Goal: Information Seeking & Learning: Check status

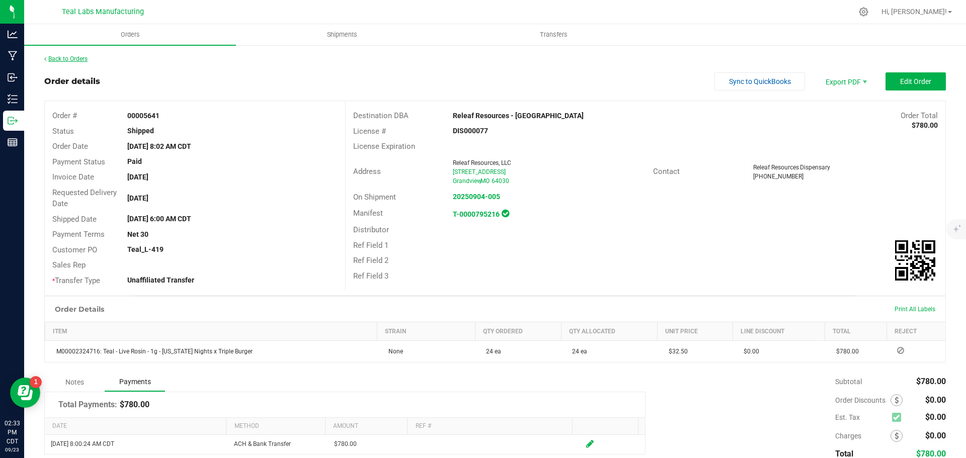
click at [61, 59] on link "Back to Orders" at bounding box center [65, 58] width 43 height 7
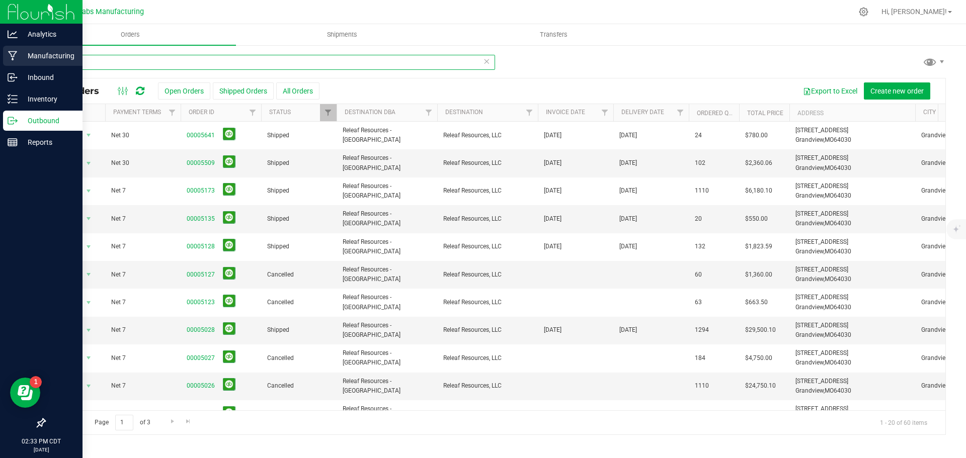
drag, startPoint x: 113, startPoint y: 62, endPoint x: 10, endPoint y: 56, distance: 103.3
click at [10, 56] on div "Analytics Manufacturing Inbound Inventory Outbound Reports 02:33 PM CDT [DATE] …" at bounding box center [483, 229] width 966 height 458
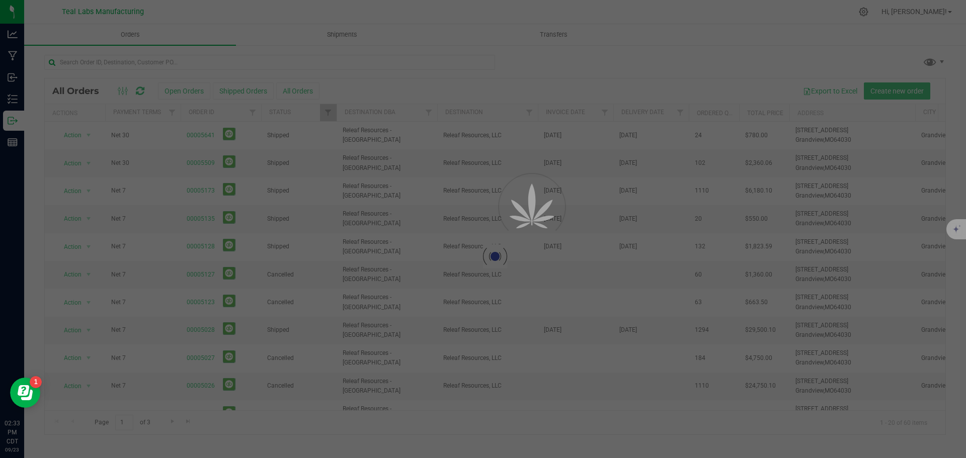
click at [530, 110] on div at bounding box center [495, 256] width 900 height 356
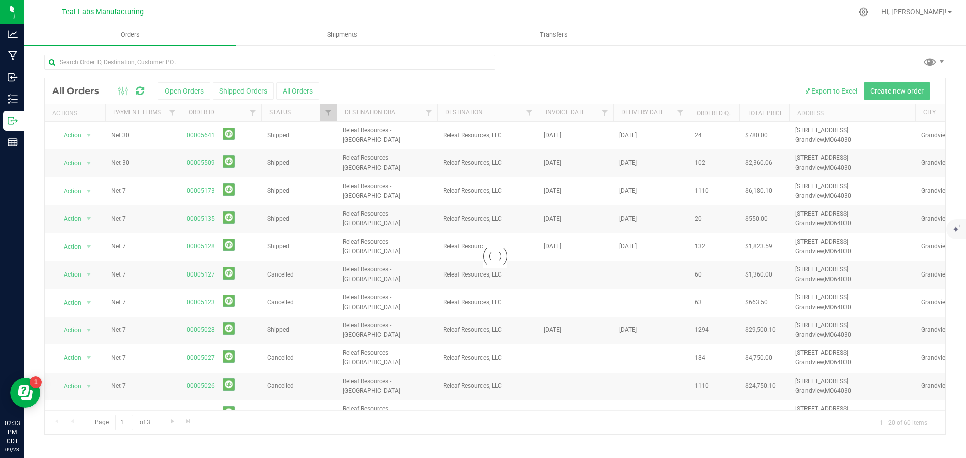
click at [533, 119] on div at bounding box center [495, 256] width 900 height 356
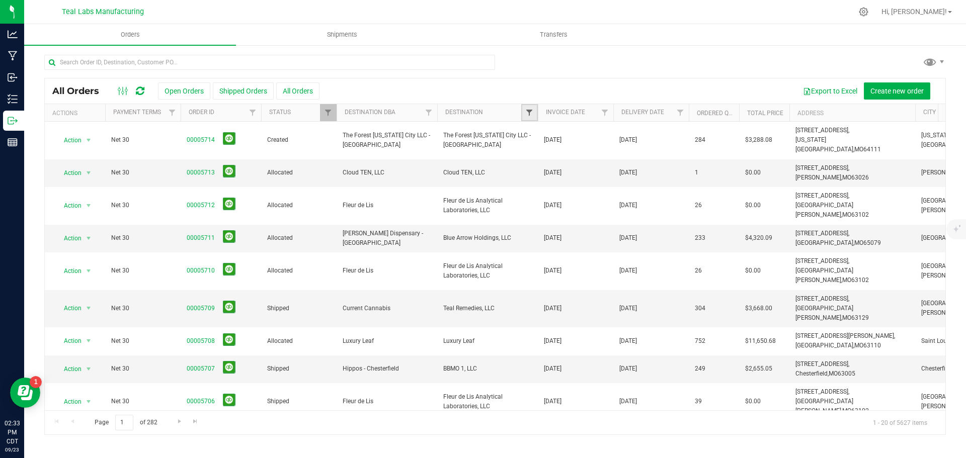
click at [530, 111] on span "Filter" at bounding box center [529, 113] width 8 height 8
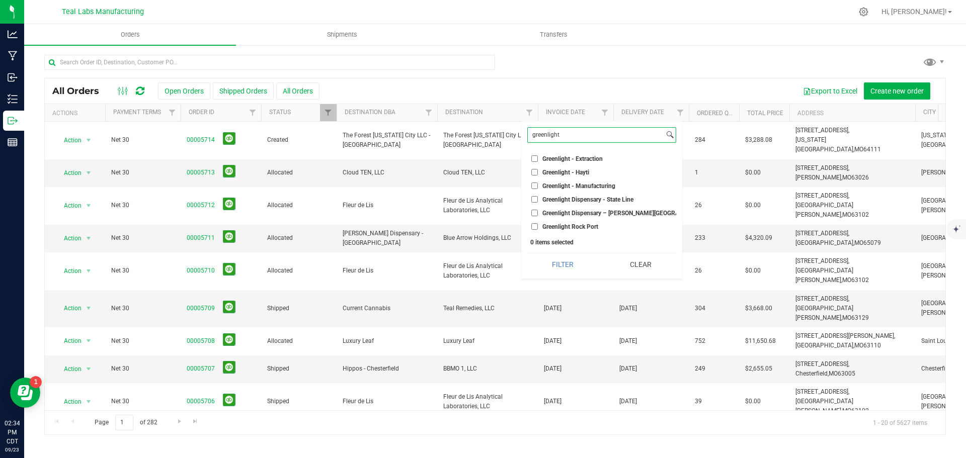
click at [571, 135] on input "greenlight" at bounding box center [596, 135] width 136 height 15
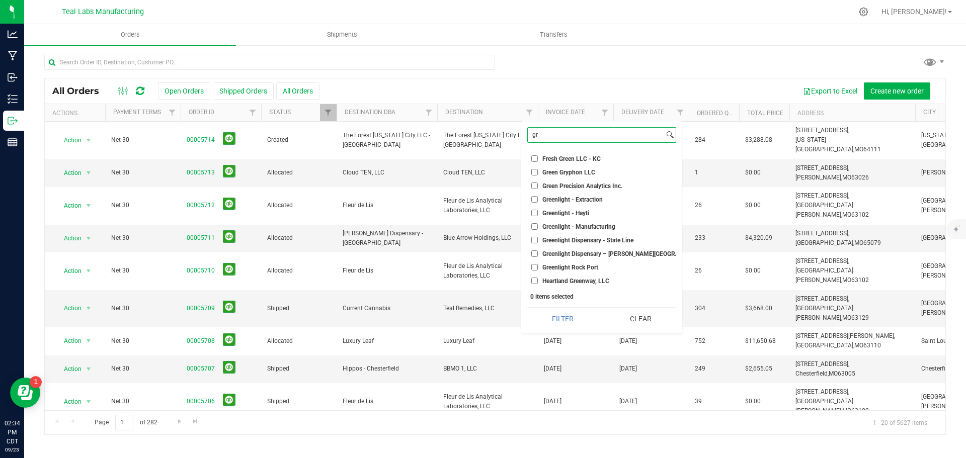
type input "g"
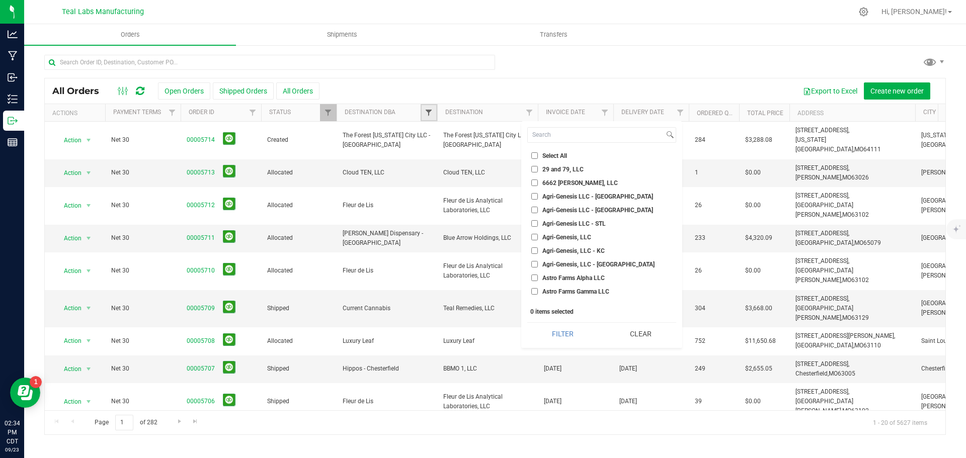
click at [428, 109] on span "Filter" at bounding box center [428, 113] width 8 height 8
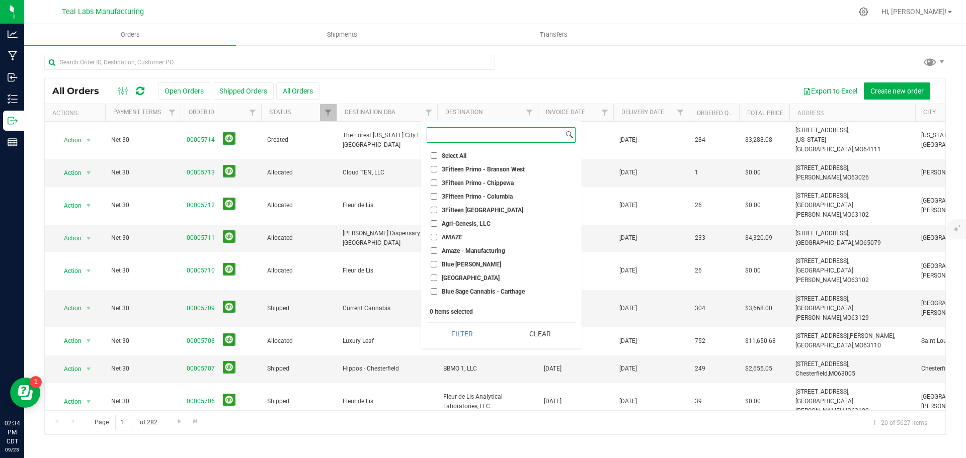
click at [447, 134] on input at bounding box center [495, 135] width 136 height 15
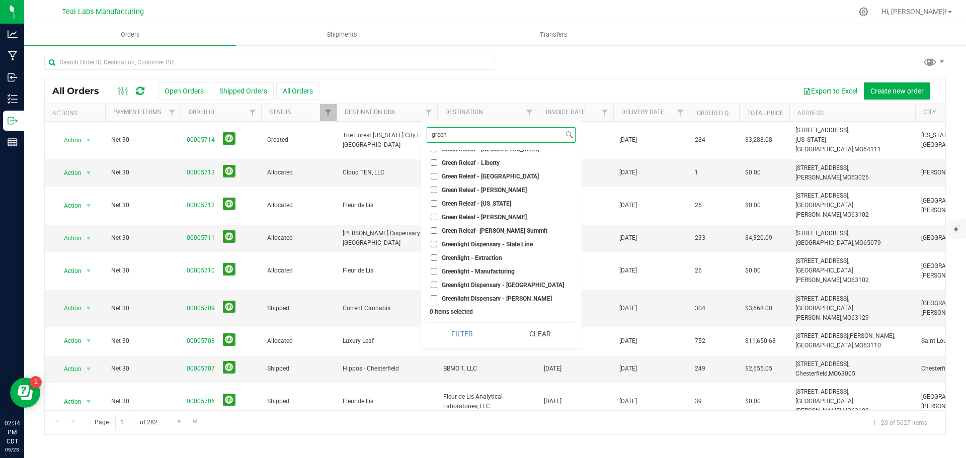
scroll to position [101, 0]
type input "green"
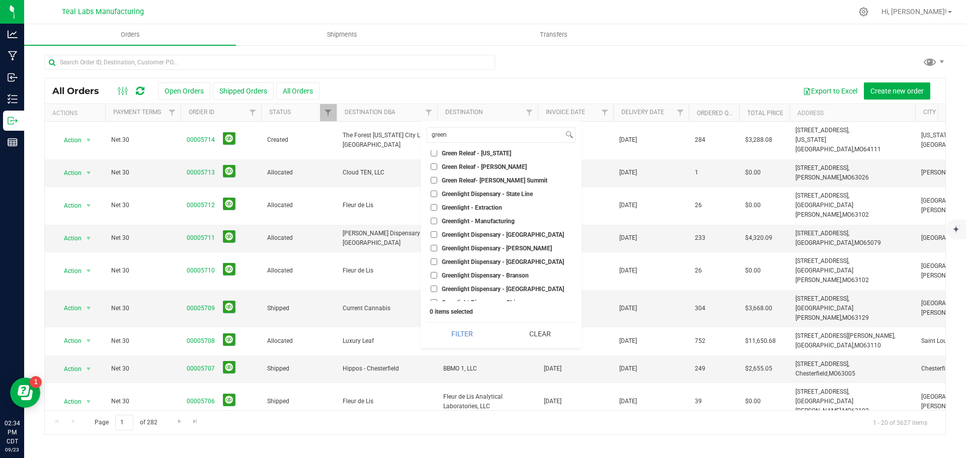
click at [431, 249] on input "Greenlight Dispensary - [PERSON_NAME]" at bounding box center [433, 248] width 7 height 7
click at [469, 344] on button "Filter" at bounding box center [461, 334] width 71 height 22
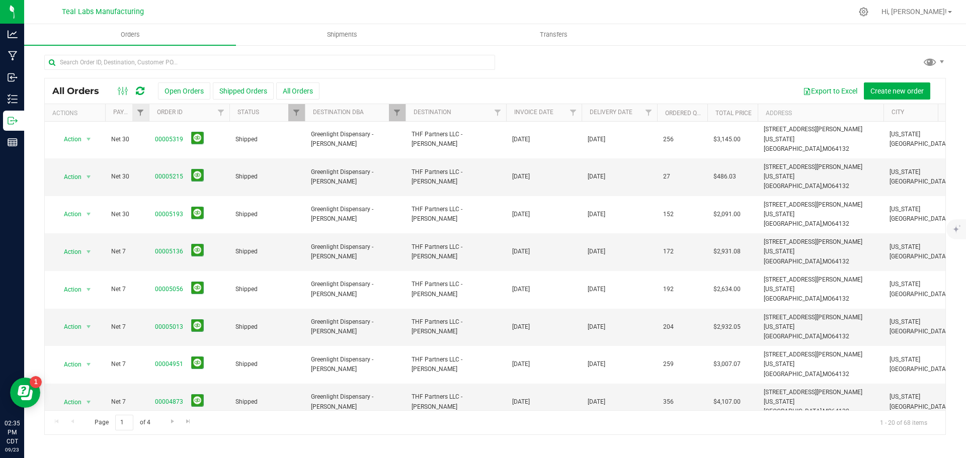
drag, startPoint x: 179, startPoint y: 114, endPoint x: 145, endPoint y: 112, distance: 33.8
click at [145, 112] on div "Actions Payment Terms Order ID Status Destination DBA Destination Invoice Date …" at bounding box center [491, 112] width 893 height 17
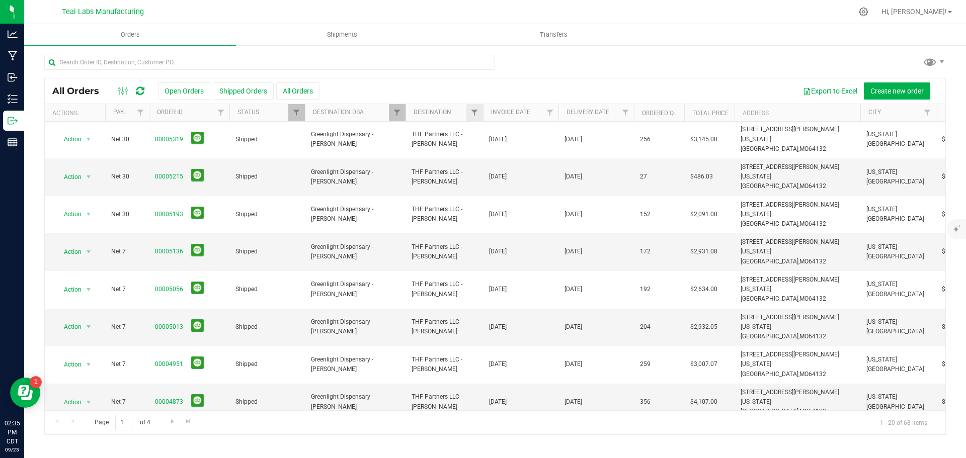
drag, startPoint x: 505, startPoint y: 114, endPoint x: 479, endPoint y: 114, distance: 26.7
click at [479, 114] on div "Actions Payment Terms Order ID Status Destination DBA Destination Invoice Date …" at bounding box center [491, 112] width 893 height 17
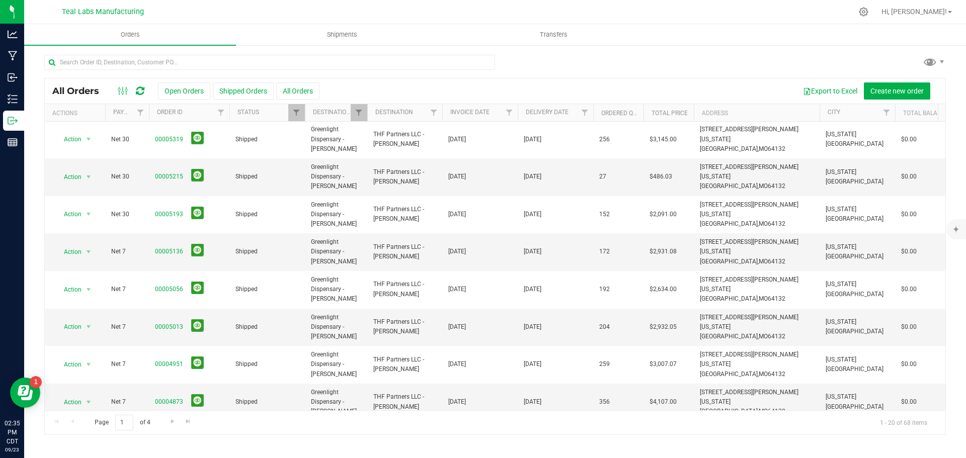
drag, startPoint x: 403, startPoint y: 112, endPoint x: 364, endPoint y: 113, distance: 39.2
click at [364, 113] on div "Actions Payment Terms Order ID Status Destination DBA Destination Invoice Date …" at bounding box center [491, 112] width 893 height 17
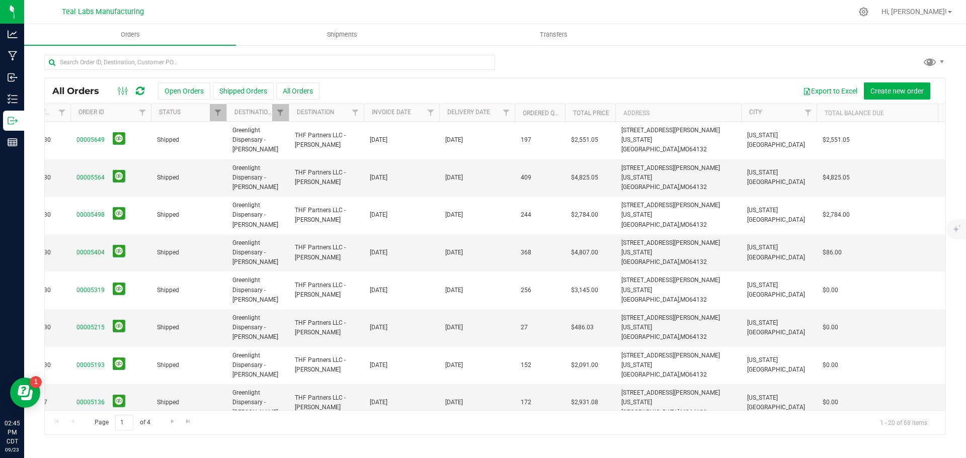
scroll to position [0, 81]
click at [279, 114] on span "Filter" at bounding box center [278, 113] width 8 height 8
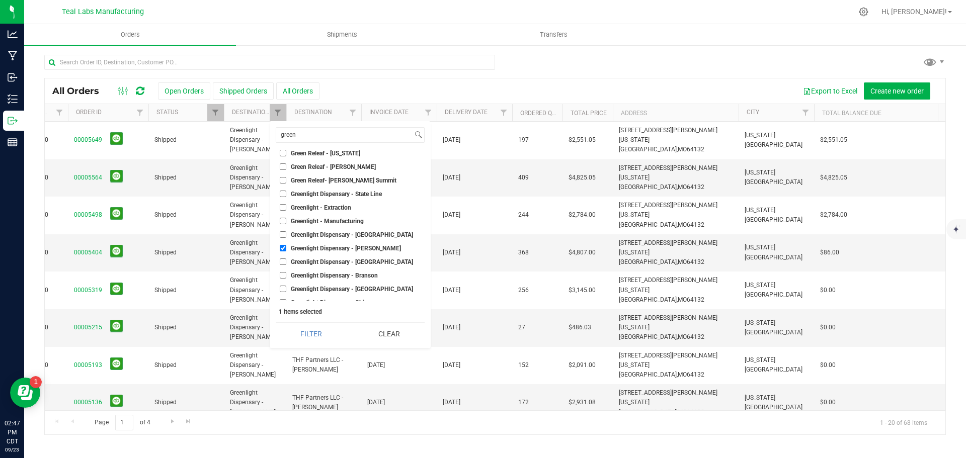
click at [284, 245] on input "Greenlight Dispensary - [PERSON_NAME]" at bounding box center [283, 248] width 7 height 7
checkbox input "false"
click at [284, 202] on input "Greenlight Dispensary - State Line" at bounding box center [283, 202] width 7 height 7
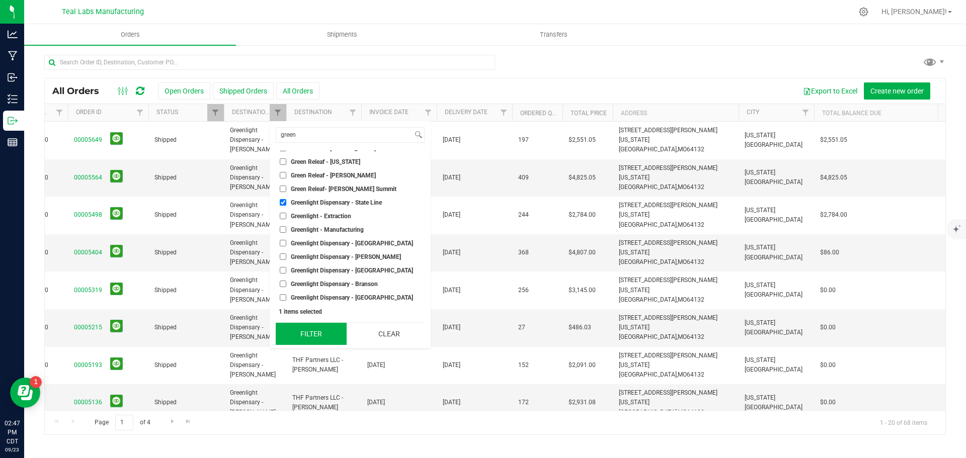
click at [316, 328] on button "Filter" at bounding box center [311, 334] width 71 height 22
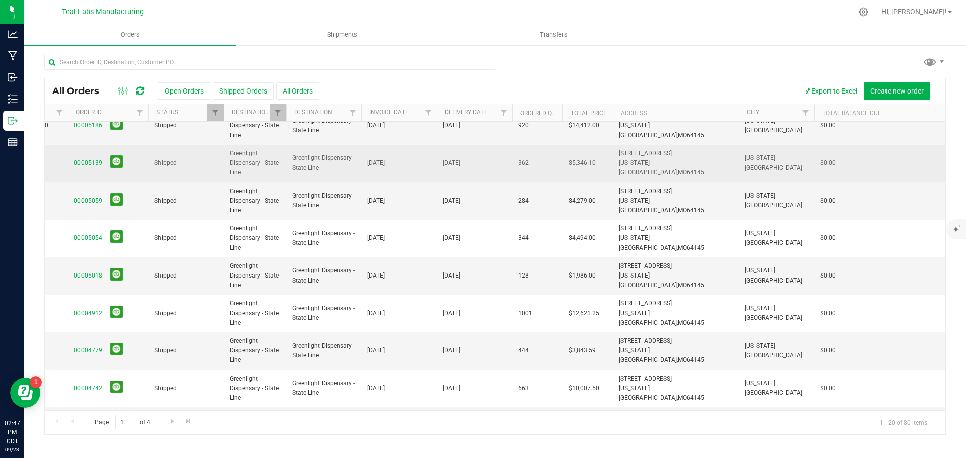
scroll to position [302, 81]
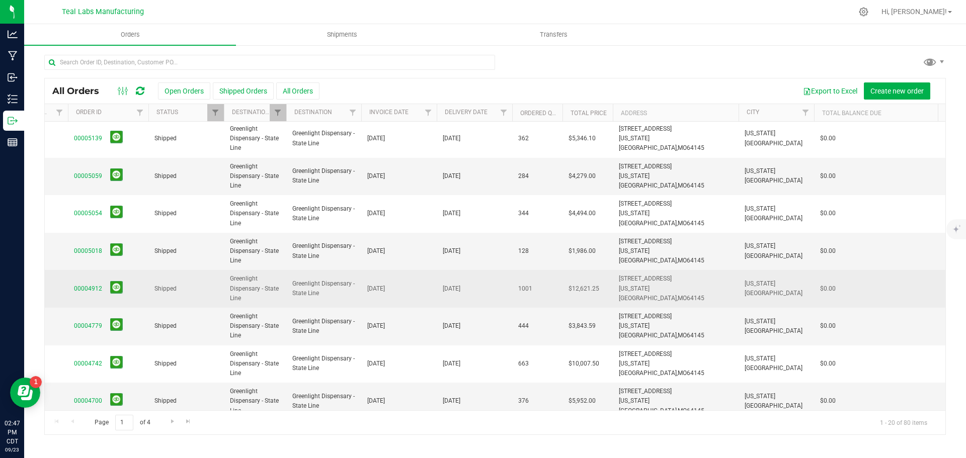
click at [186, 297] on td "Shipped" at bounding box center [185, 289] width 75 height 38
click at [214, 287] on span "Shipped" at bounding box center [185, 289] width 63 height 10
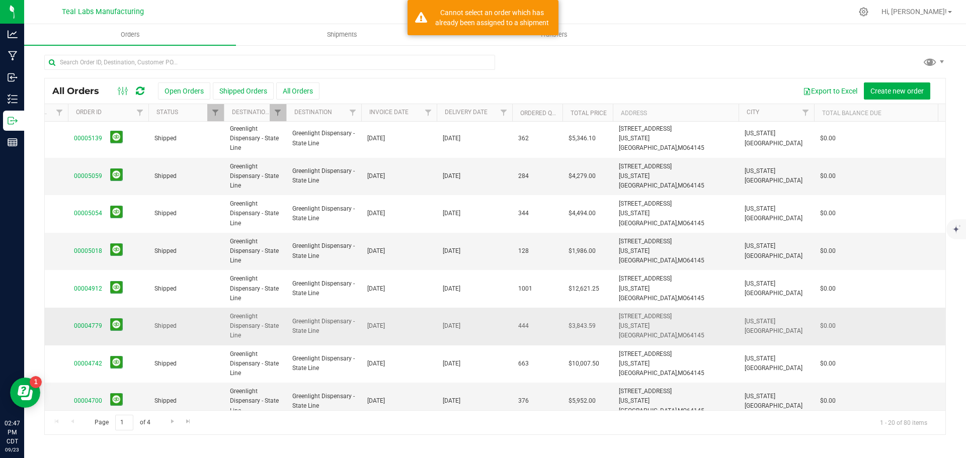
drag, startPoint x: 214, startPoint y: 287, endPoint x: 209, endPoint y: 331, distance: 44.5
click at [213, 289] on span "Shipped" at bounding box center [185, 289] width 63 height 10
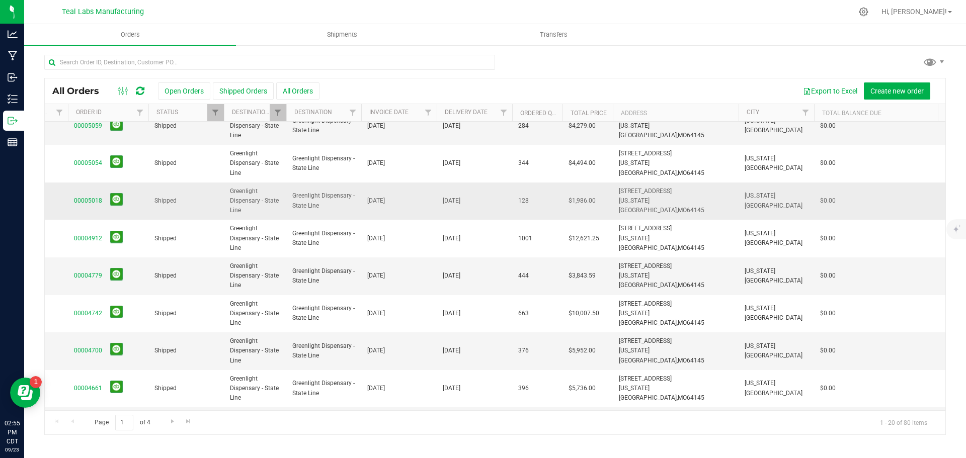
scroll to position [101, 81]
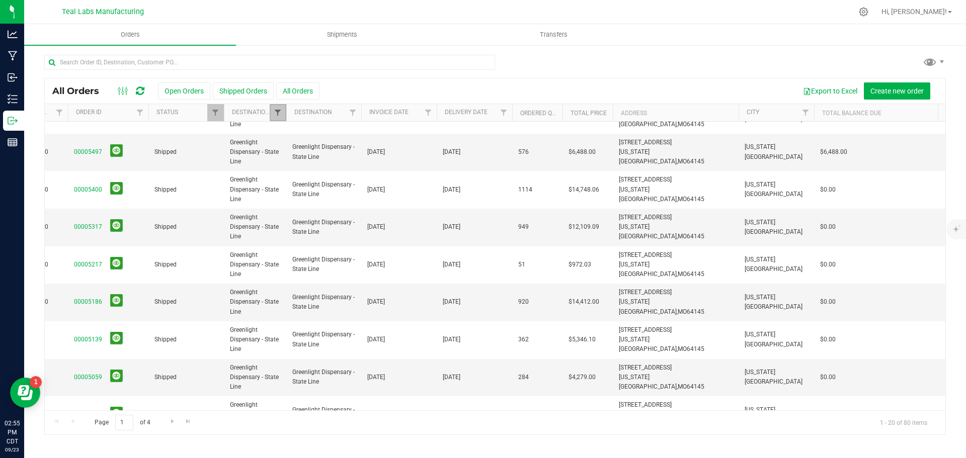
click at [279, 112] on span "Filter" at bounding box center [278, 113] width 8 height 8
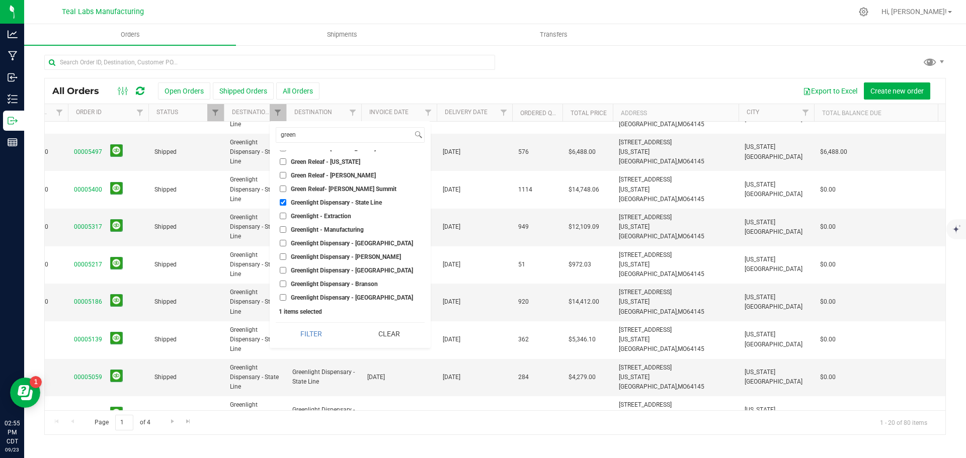
click at [281, 203] on input "Greenlight Dispensary - State Line" at bounding box center [283, 202] width 7 height 7
checkbox input "false"
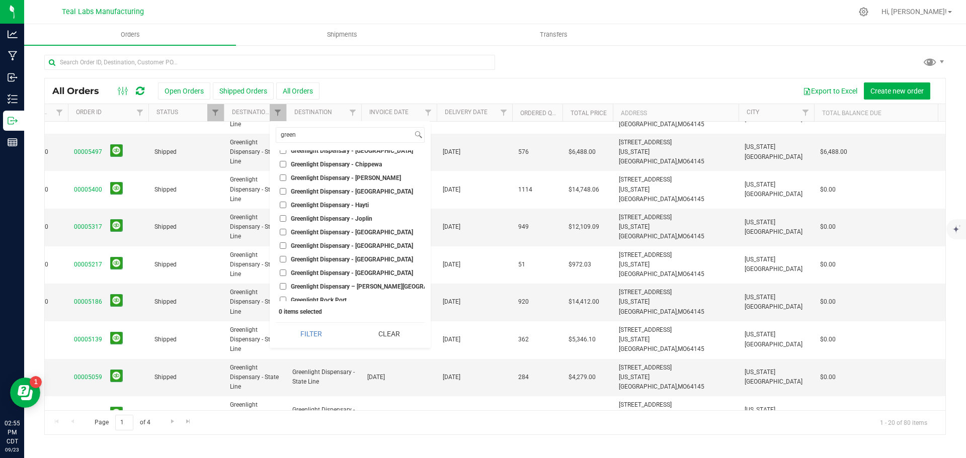
scroll to position [243, 0]
click at [283, 296] on input "Greenlight Rock Port" at bounding box center [283, 296] width 7 height 7
checkbox input "true"
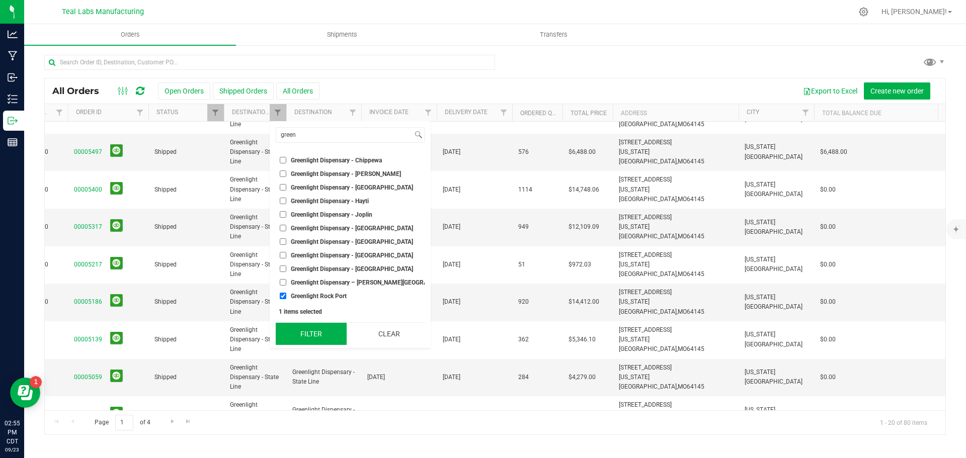
click at [317, 337] on button "Filter" at bounding box center [311, 334] width 71 height 22
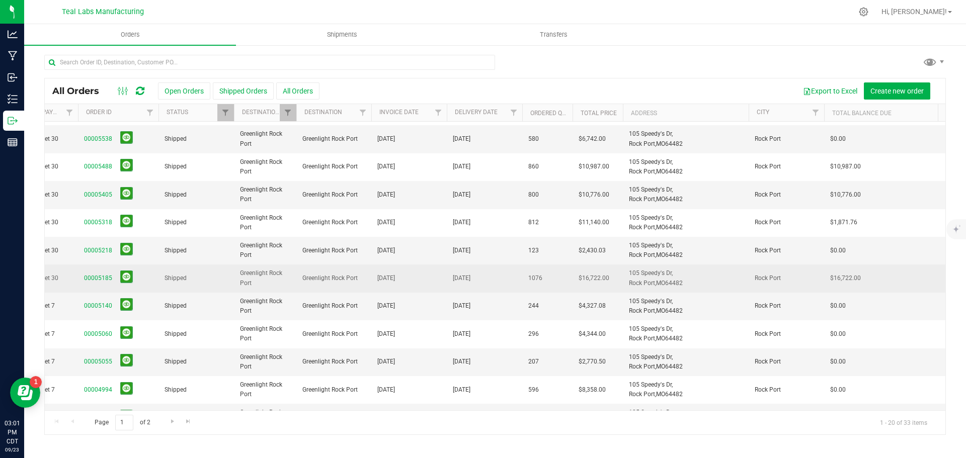
scroll to position [0, 71]
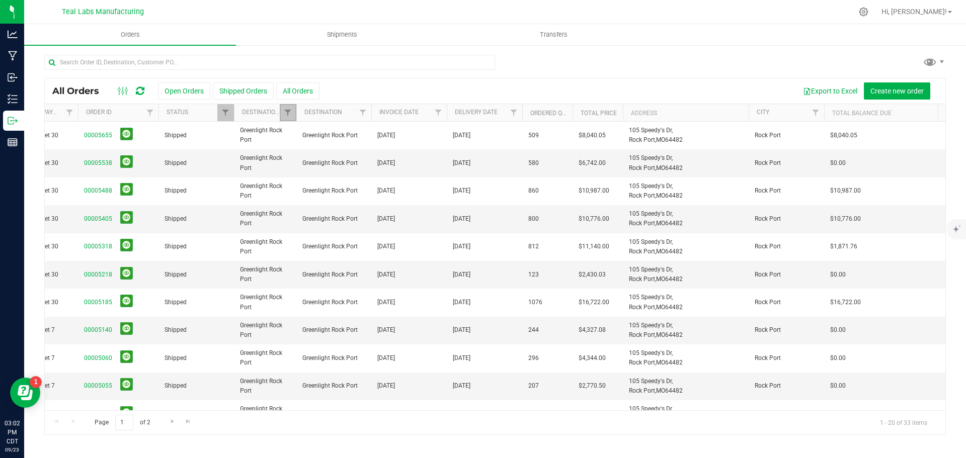
click at [293, 116] on link "Filter" at bounding box center [288, 112] width 17 height 17
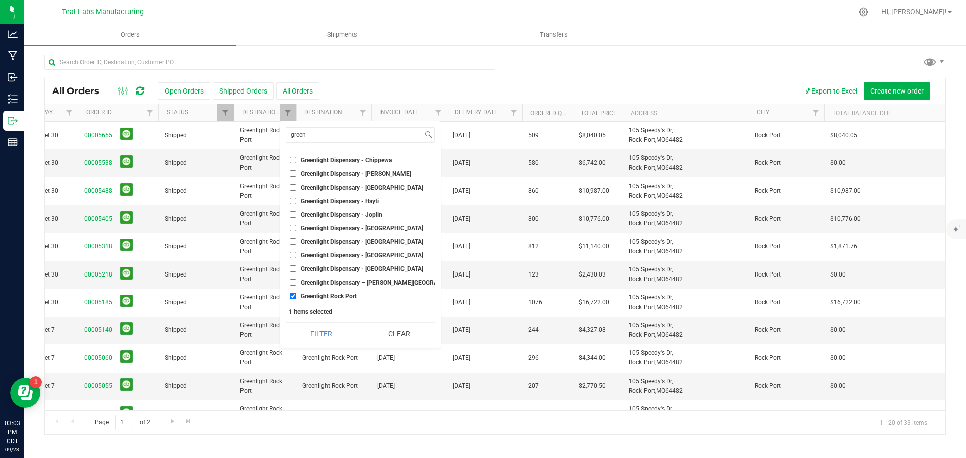
click at [350, 185] on span "Greenlight Dispensary - [GEOGRAPHIC_DATA]" at bounding box center [362, 188] width 122 height 6
click at [296, 185] on input "Greenlight Dispensary - [GEOGRAPHIC_DATA]" at bounding box center [293, 187] width 7 height 7
checkbox input "true"
click at [308, 293] on span "Greenlight Rock Port" at bounding box center [329, 296] width 56 height 6
click at [296, 293] on input "Greenlight Rock Port" at bounding box center [293, 296] width 7 height 7
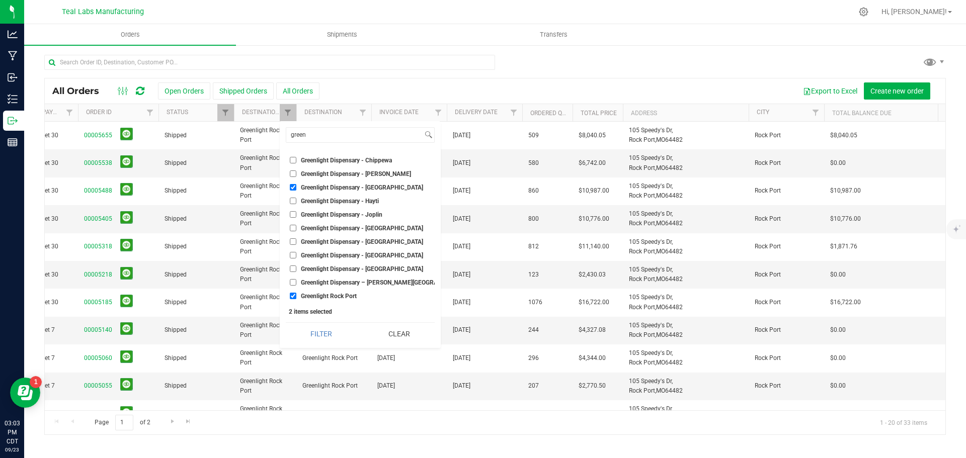
checkbox input "false"
click at [321, 331] on button "Filter" at bounding box center [321, 334] width 71 height 22
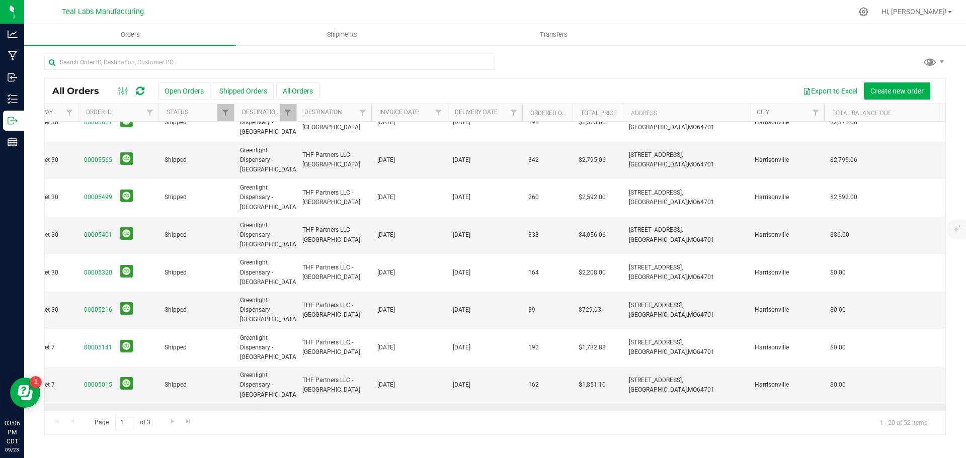
scroll to position [0, 71]
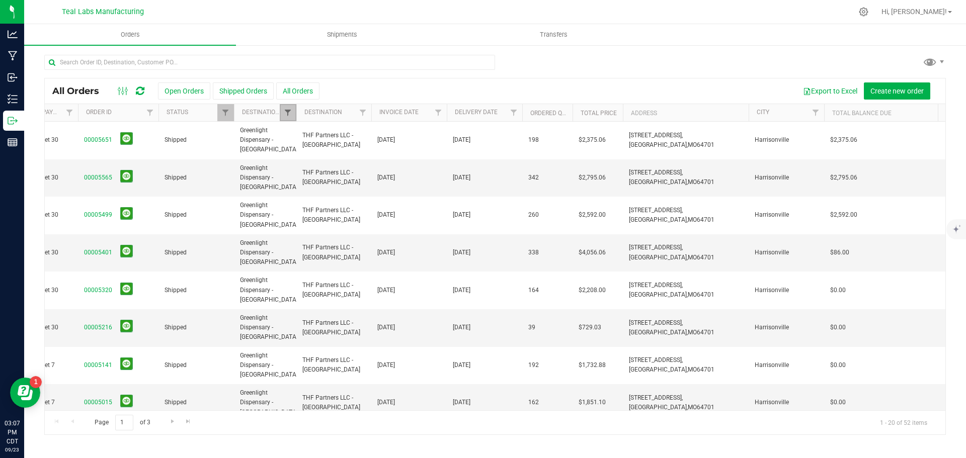
click at [287, 116] on span "Filter" at bounding box center [288, 113] width 8 height 8
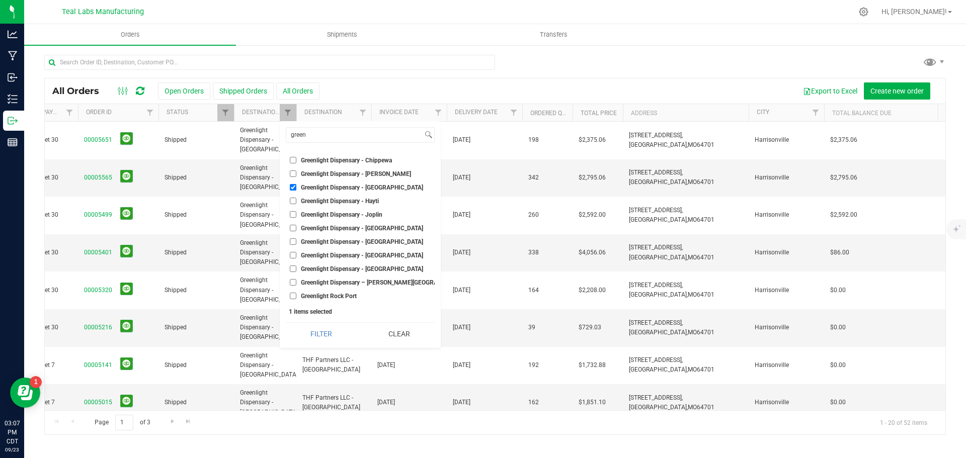
click at [292, 185] on input "Greenlight Dispensary - [GEOGRAPHIC_DATA]" at bounding box center [293, 187] width 7 height 7
checkbox input "false"
click at [291, 280] on input "Greenlight Dispensary – [PERSON_NAME][GEOGRAPHIC_DATA]" at bounding box center [293, 282] width 7 height 7
click at [317, 330] on button "Filter" at bounding box center [321, 334] width 71 height 22
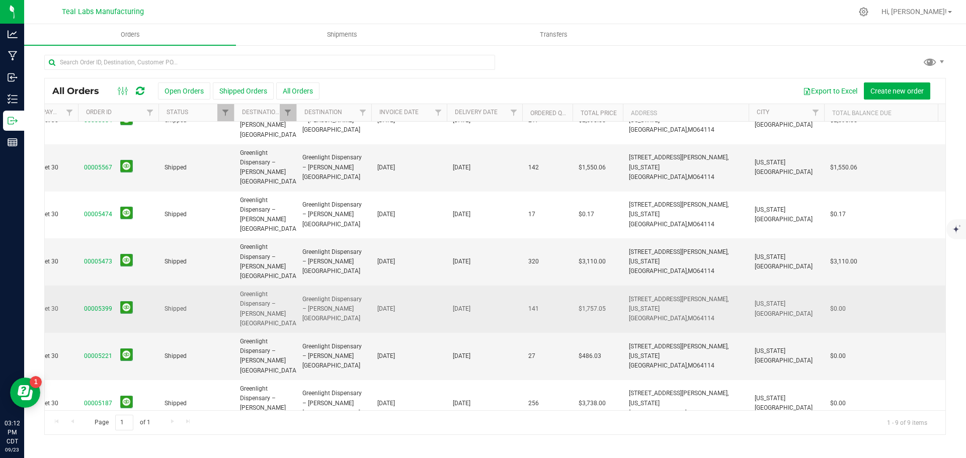
scroll to position [0, 71]
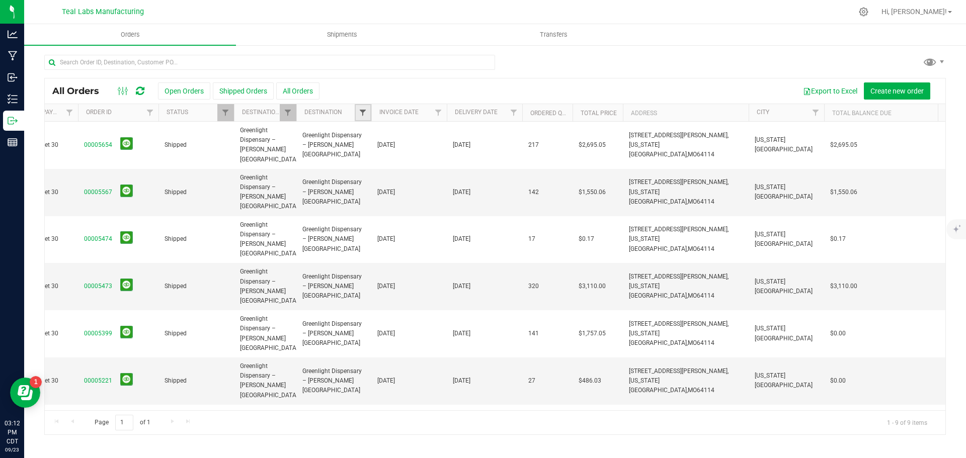
click at [361, 113] on span "Filter" at bounding box center [363, 113] width 8 height 8
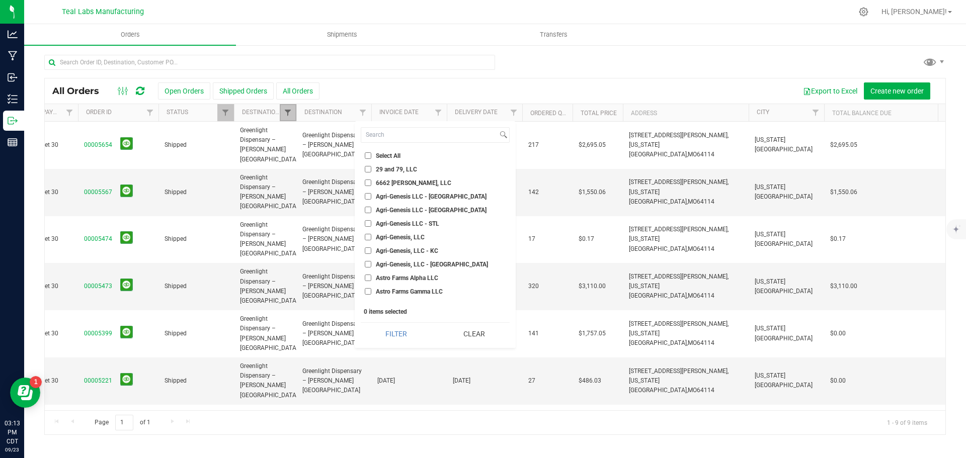
click at [285, 111] on span "Filter" at bounding box center [288, 113] width 8 height 8
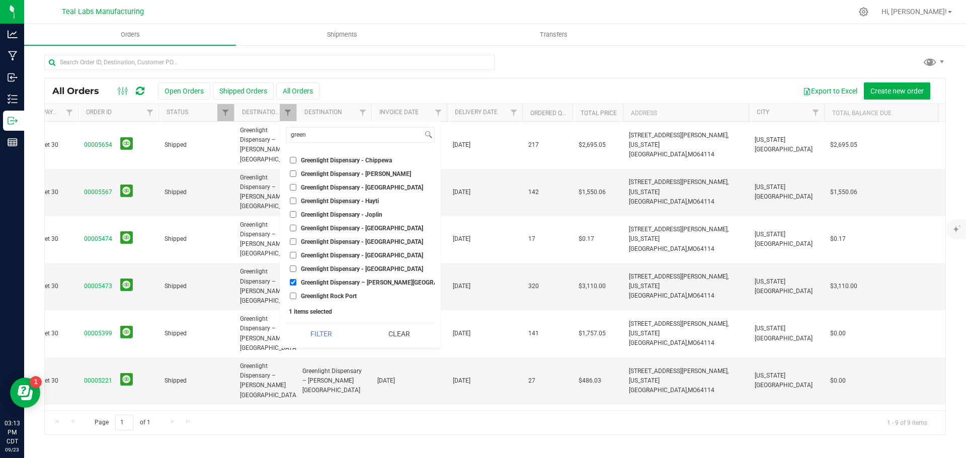
click at [292, 282] on input "Greenlight Dispensary – [PERSON_NAME][GEOGRAPHIC_DATA]" at bounding box center [293, 282] width 7 height 7
checkbox input "false"
click at [365, 240] on span "Greenlight Dispensary - [GEOGRAPHIC_DATA]" at bounding box center [362, 243] width 122 height 6
click at [296, 240] on input "Greenlight Dispensary - [GEOGRAPHIC_DATA]" at bounding box center [293, 243] width 7 height 7
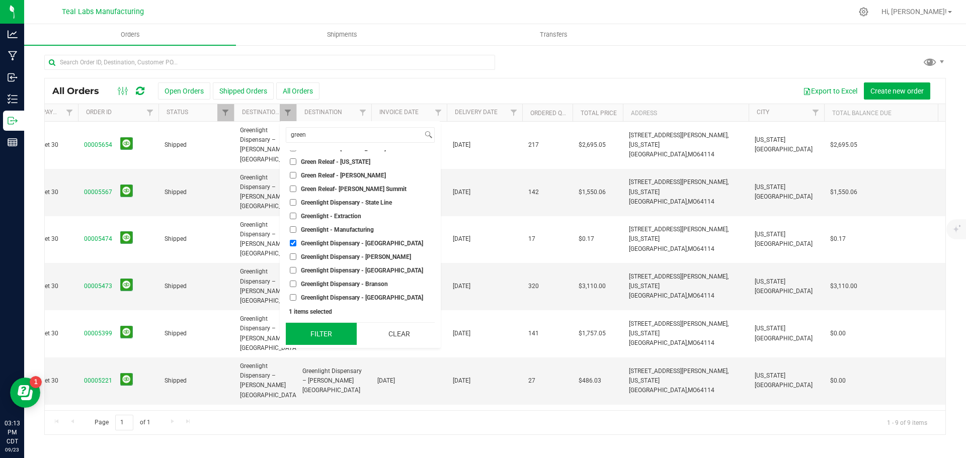
click at [325, 335] on button "Filter" at bounding box center [321, 334] width 71 height 22
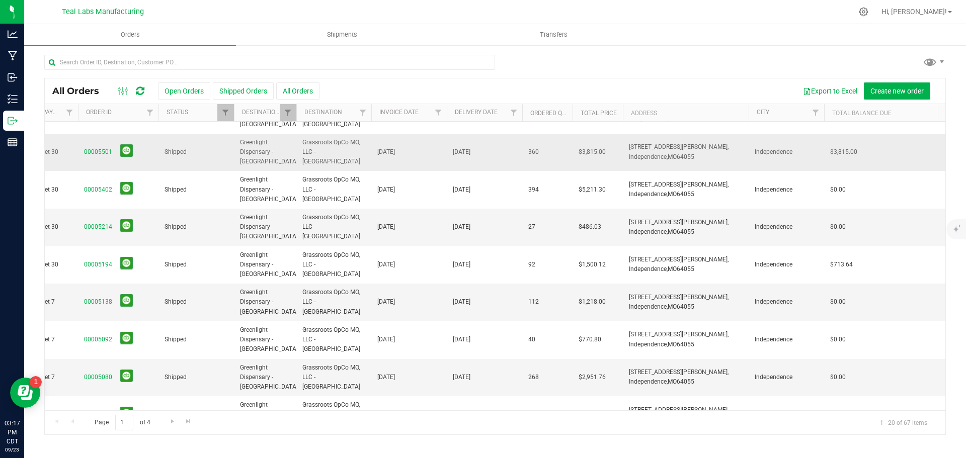
scroll to position [0, 71]
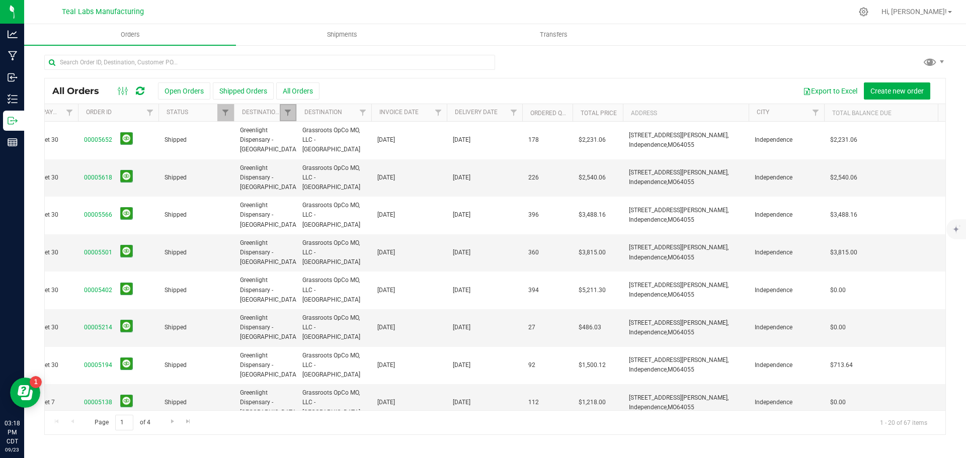
click at [281, 109] on link "Filter" at bounding box center [288, 112] width 17 height 17
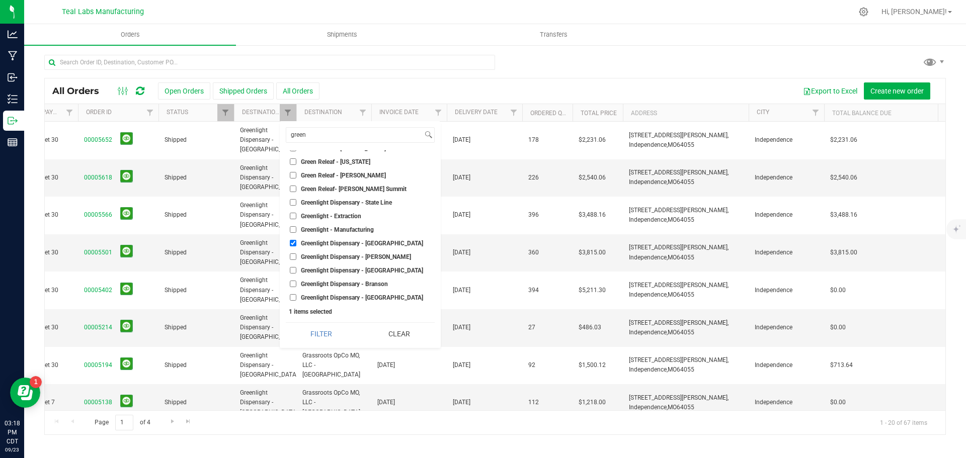
click at [292, 242] on input "Greenlight Dispensary - [GEOGRAPHIC_DATA]" at bounding box center [293, 243] width 7 height 7
checkbox input "false"
click at [343, 279] on li "Greenlight Dispensary - Branson" at bounding box center [360, 284] width 149 height 11
click at [293, 279] on li "Greenlight Dispensary - Branson" at bounding box center [360, 284] width 149 height 11
click at [293, 283] on input "Greenlight Dispensary - Branson" at bounding box center [293, 284] width 7 height 7
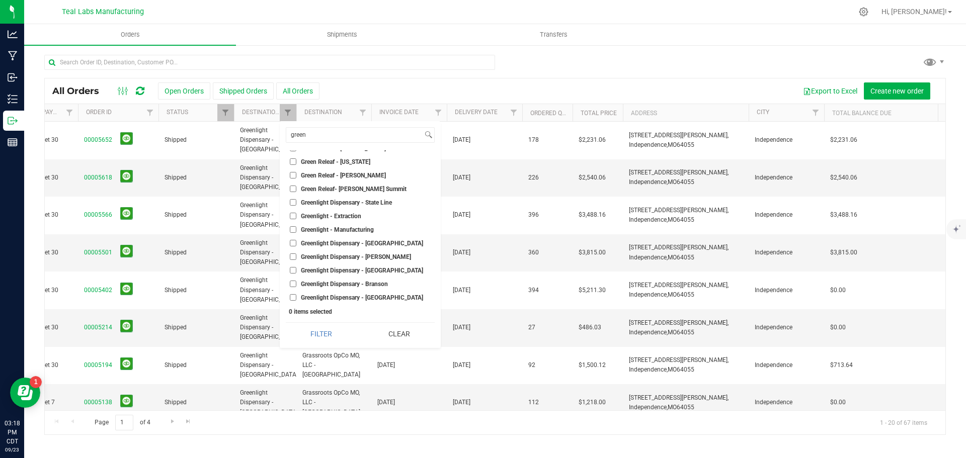
checkbox input "true"
click at [326, 331] on button "Filter" at bounding box center [321, 334] width 71 height 22
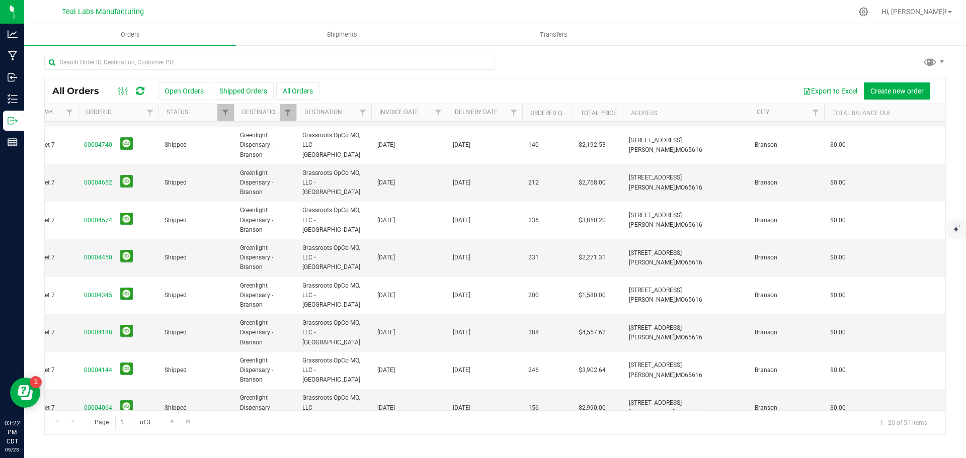
scroll to position [469, 71]
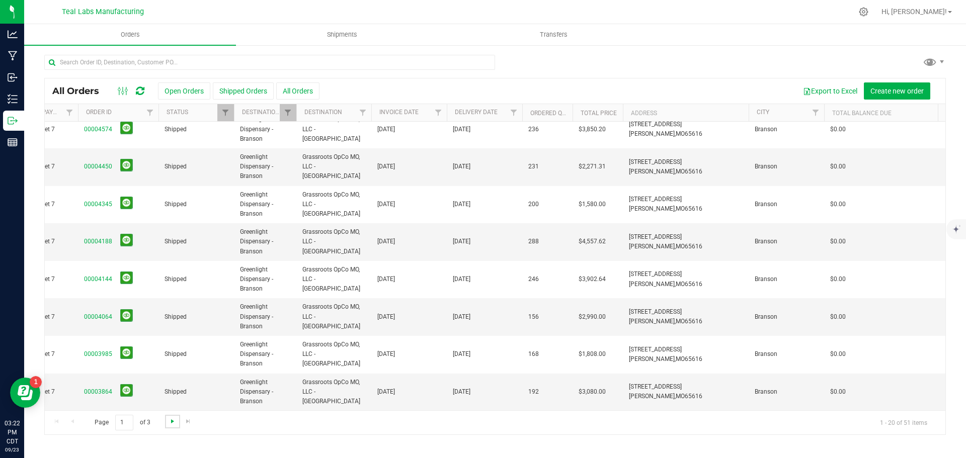
click at [170, 422] on span "Go to the next page" at bounding box center [172, 421] width 8 height 8
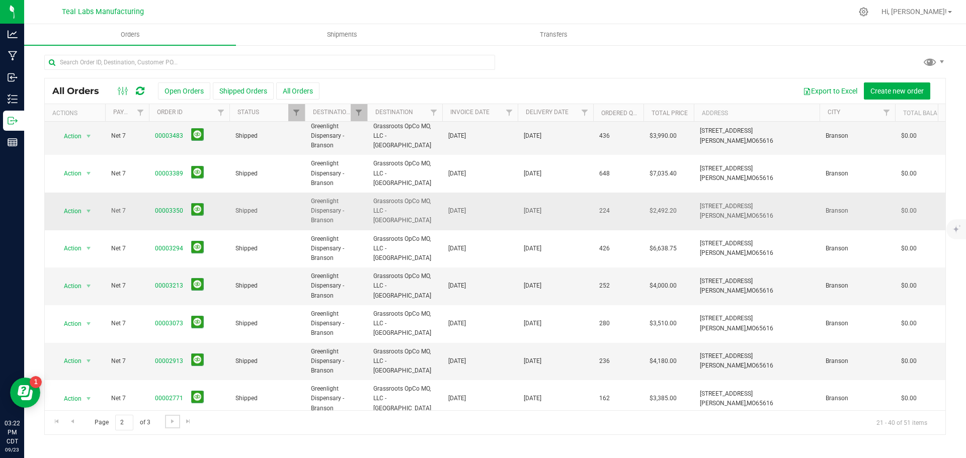
scroll to position [0, 0]
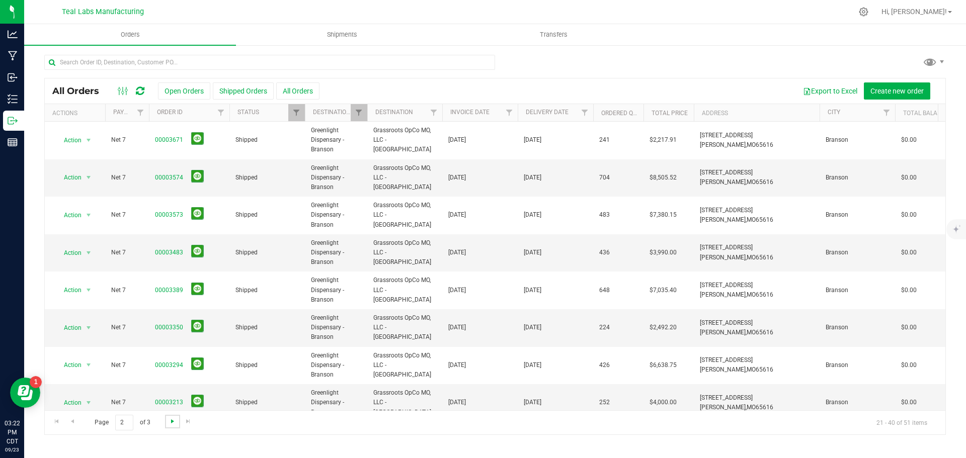
click at [175, 424] on span "Go to the next page" at bounding box center [172, 421] width 8 height 8
drag, startPoint x: 130, startPoint y: 425, endPoint x: 94, endPoint y: 425, distance: 36.7
click at [94, 425] on span "Page 3 of 3" at bounding box center [122, 423] width 72 height 16
type input "1"
click at [361, 112] on span "Filter" at bounding box center [359, 113] width 8 height 8
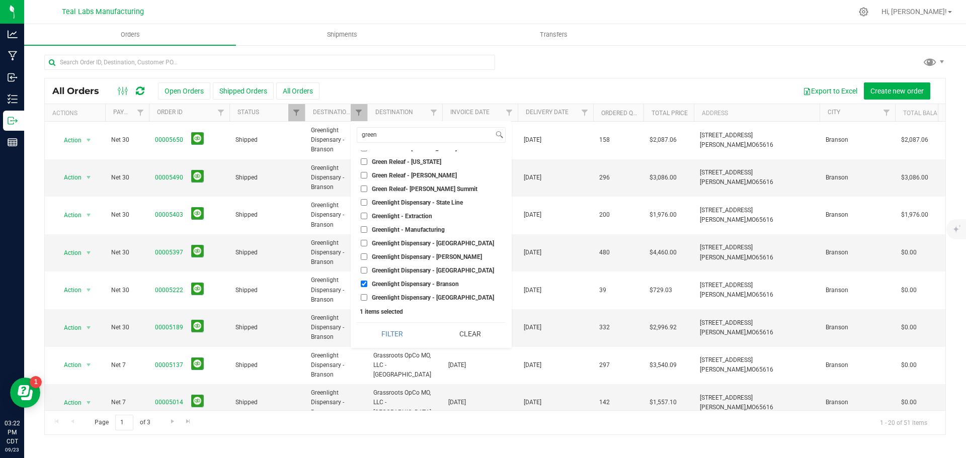
click at [365, 284] on input "Greenlight Dispensary - Branson" at bounding box center [364, 284] width 7 height 7
checkbox input "false"
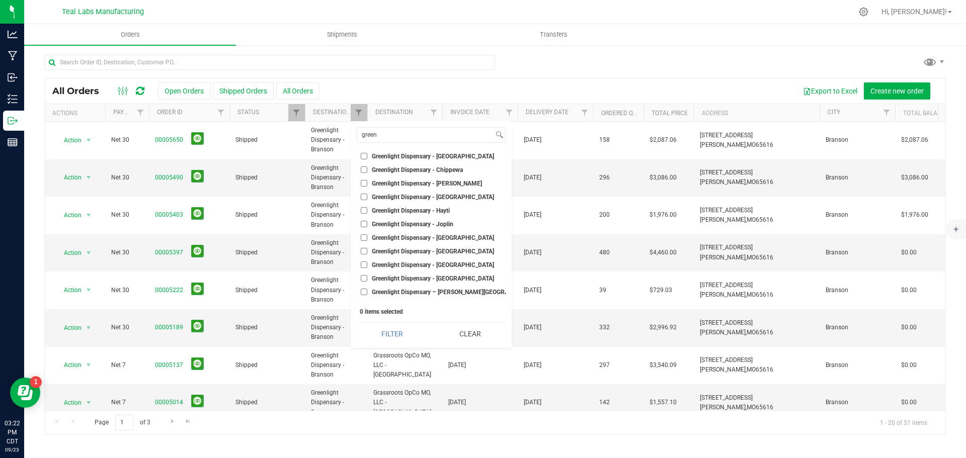
scroll to position [243, 0]
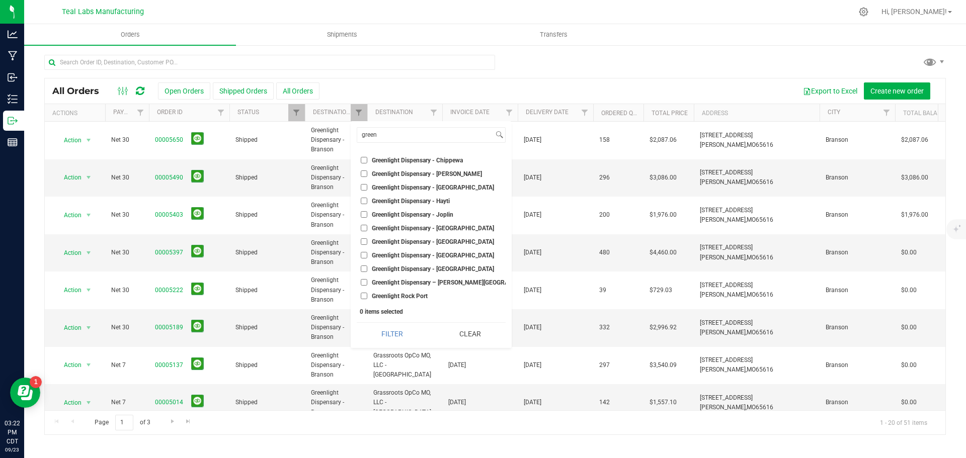
click at [424, 267] on span "Greenlight Dispensary - [GEOGRAPHIC_DATA]" at bounding box center [433, 269] width 122 height 6
click at [367, 267] on input "Greenlight Dispensary - [GEOGRAPHIC_DATA]" at bounding box center [364, 269] width 7 height 7
checkbox input "true"
click at [402, 333] on button "Filter" at bounding box center [392, 334] width 71 height 22
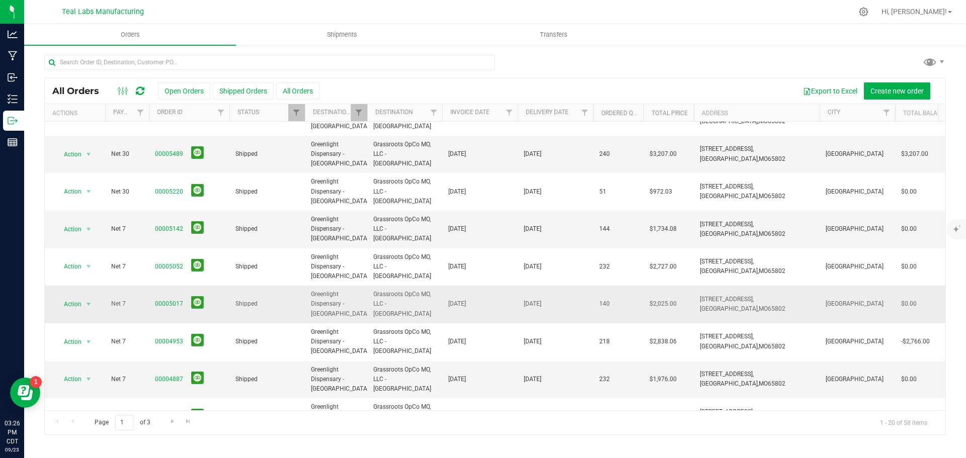
scroll to position [101, 0]
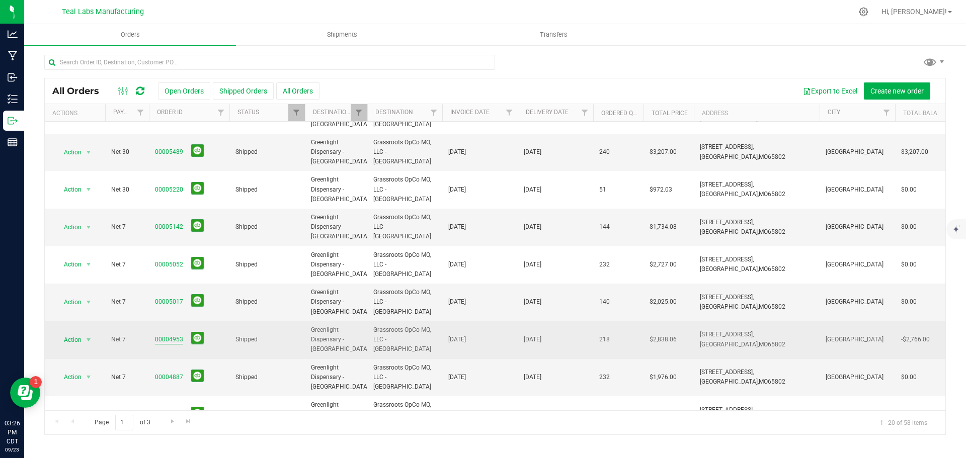
click at [175, 341] on link "00004953" at bounding box center [169, 340] width 28 height 10
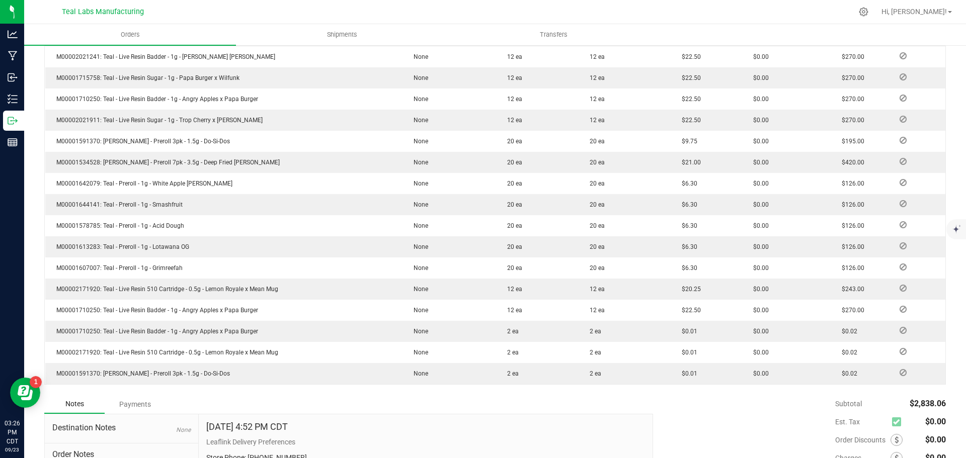
scroll to position [396, 0]
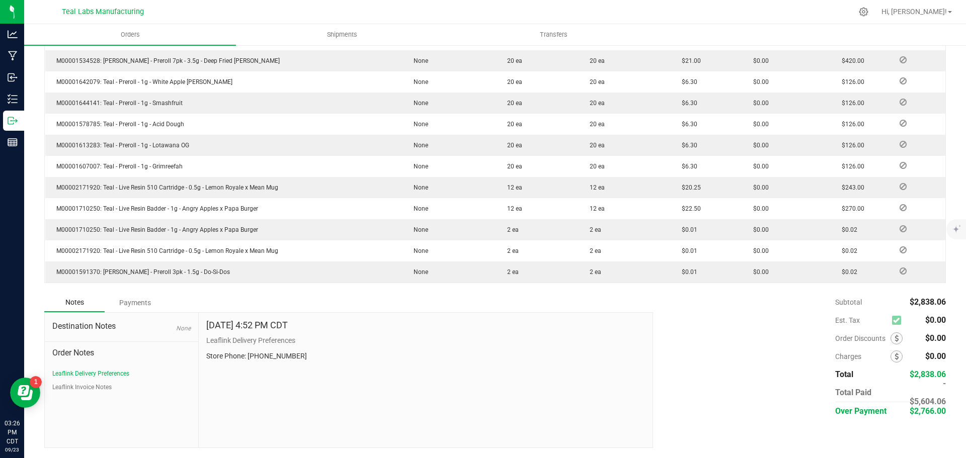
click at [134, 303] on div "Payments" at bounding box center [135, 303] width 60 height 18
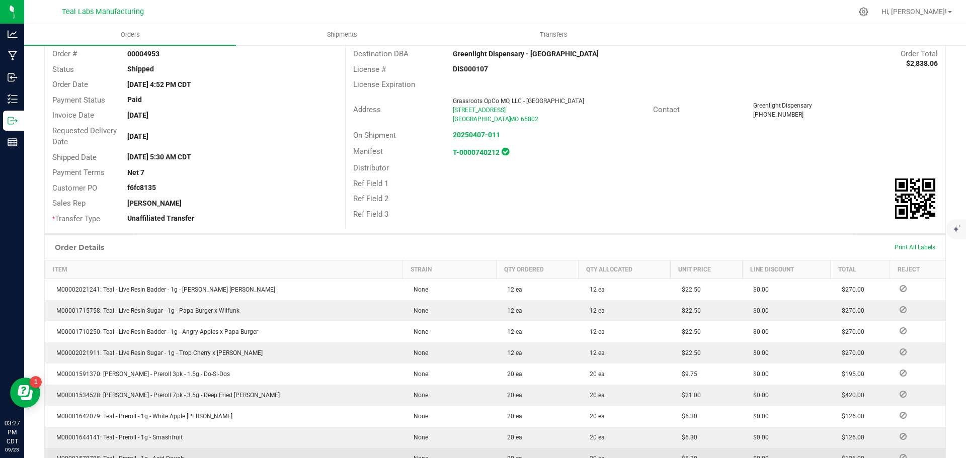
scroll to position [0, 0]
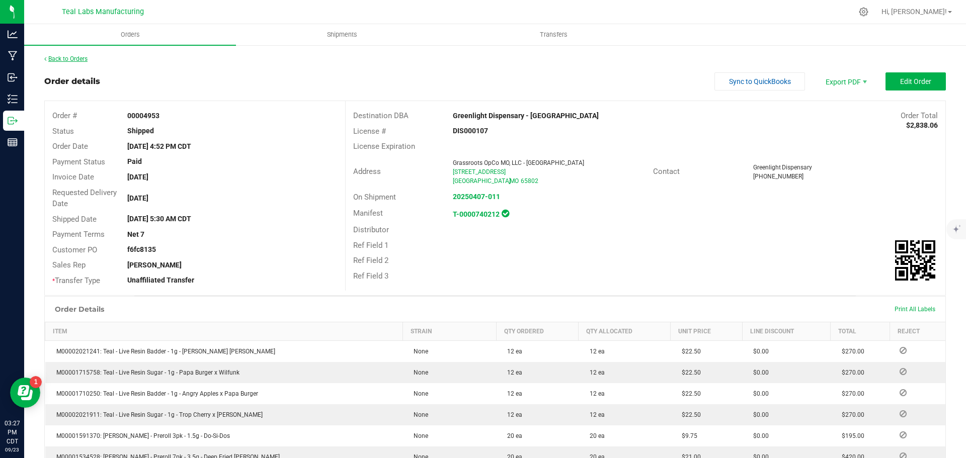
click at [86, 61] on link "Back to Orders" at bounding box center [65, 58] width 43 height 7
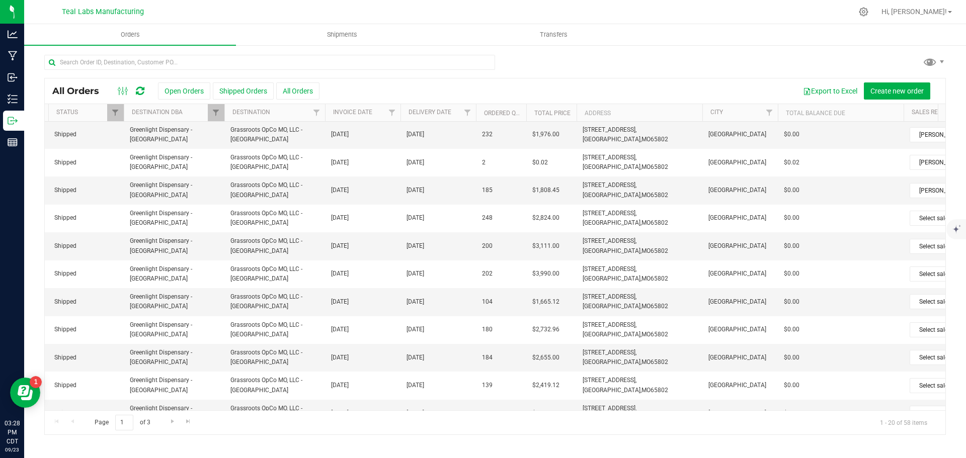
scroll to position [0, 213]
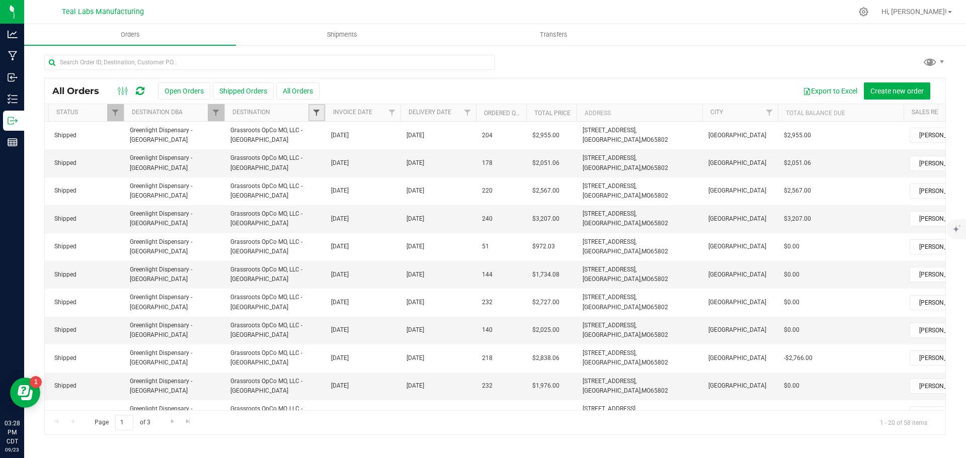
click at [318, 114] on span "Filter" at bounding box center [316, 113] width 8 height 8
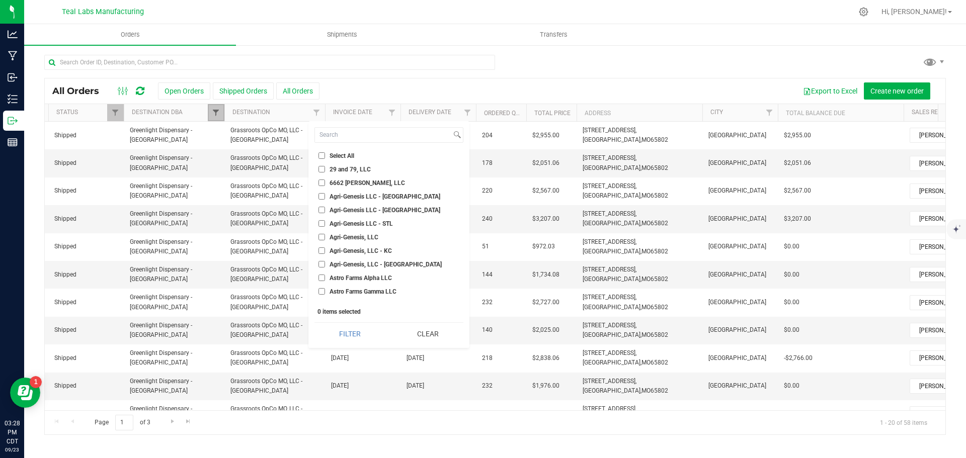
click at [215, 109] on span "Filter" at bounding box center [216, 113] width 8 height 8
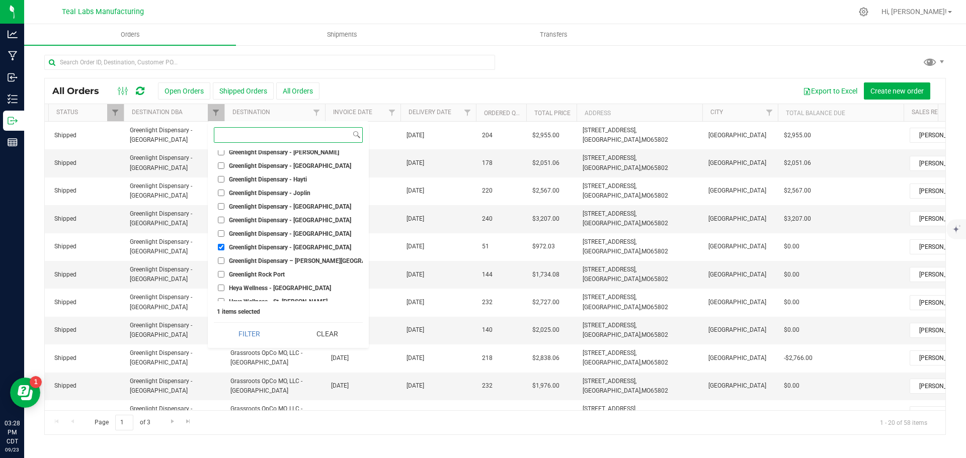
scroll to position [1358, 0]
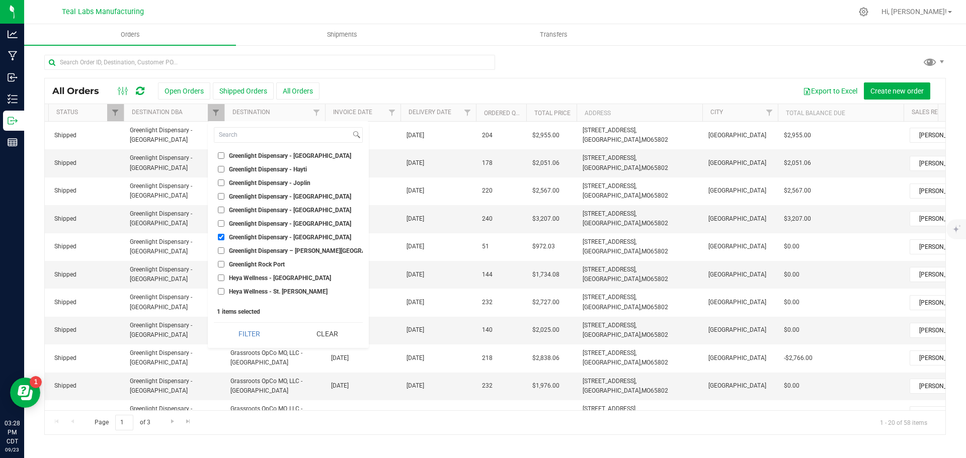
click at [245, 237] on span "Greenlight Dispensary - [GEOGRAPHIC_DATA]" at bounding box center [290, 237] width 122 height 6
click at [224, 237] on input "Greenlight Dispensary - [GEOGRAPHIC_DATA]" at bounding box center [221, 237] width 7 height 7
checkbox input "false"
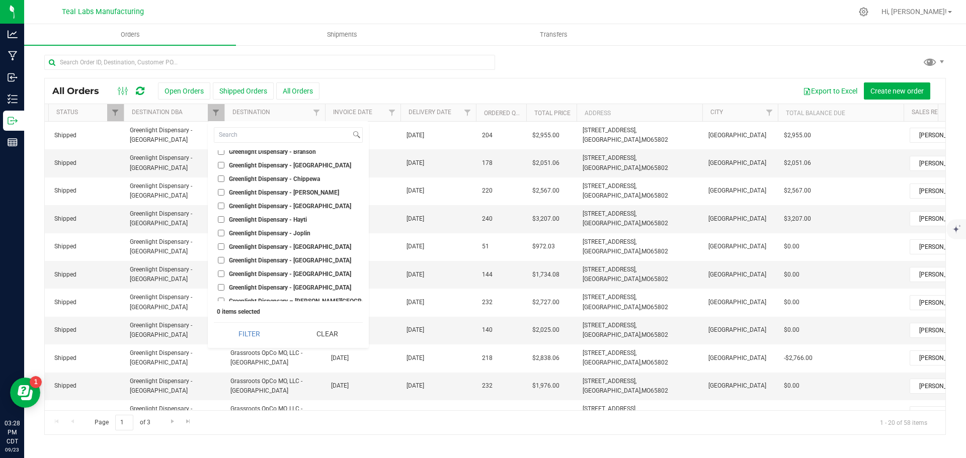
click at [278, 235] on span "Greenlight Dispensary - Joplin" at bounding box center [269, 233] width 81 height 6
click at [224, 235] on input "Greenlight Dispensary - Joplin" at bounding box center [221, 233] width 7 height 7
checkbox input "true"
click at [255, 331] on button "Filter" at bounding box center [249, 334] width 71 height 22
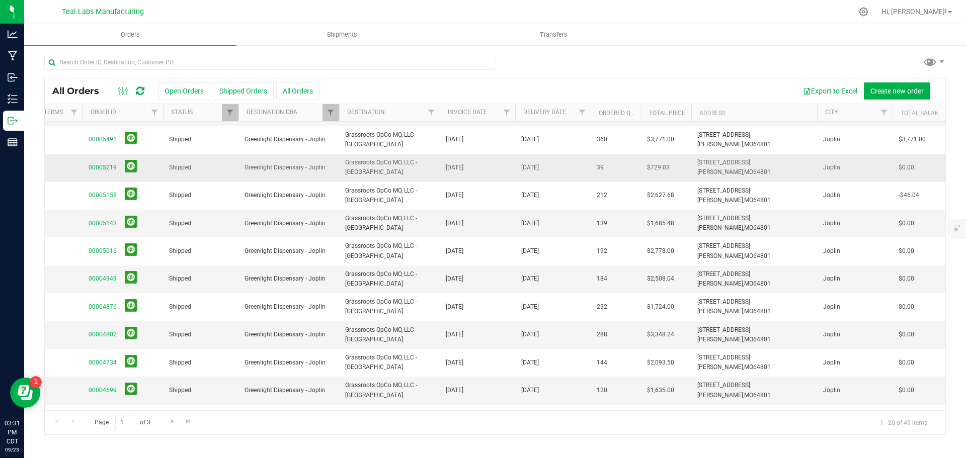
scroll to position [0, 98]
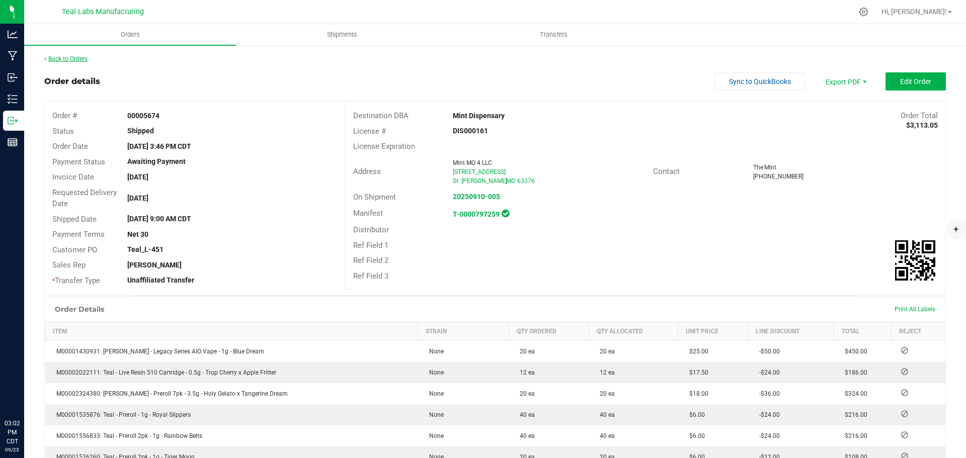
click at [79, 56] on link "Back to Orders" at bounding box center [65, 58] width 43 height 7
